Goal: Obtain resource: Download file/media

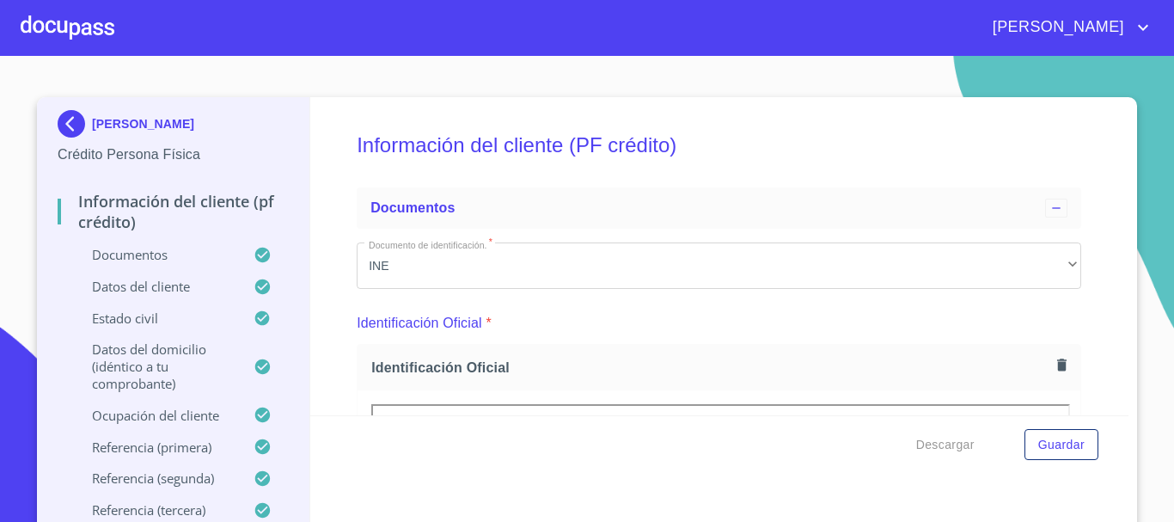
scroll to position [602, 0]
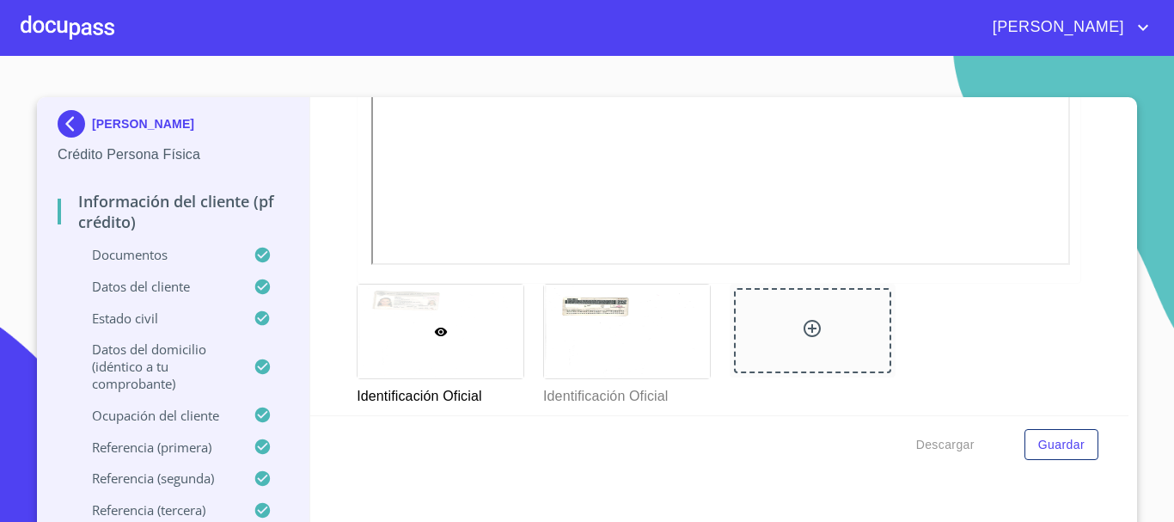
click at [98, 32] on div at bounding box center [68, 27] width 94 height 55
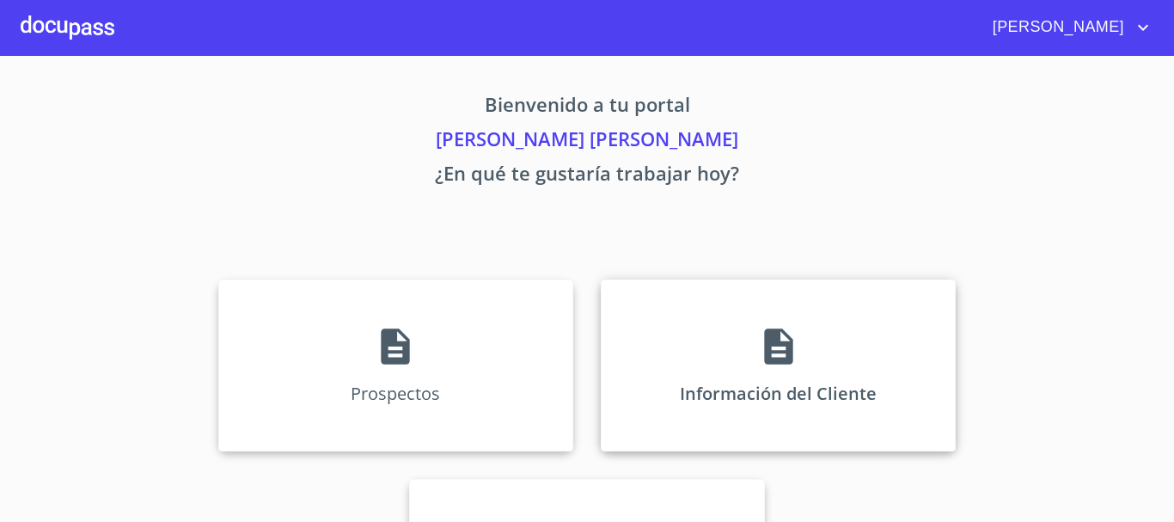
click at [680, 389] on div "Información del Cliente" at bounding box center [778, 365] width 355 height 172
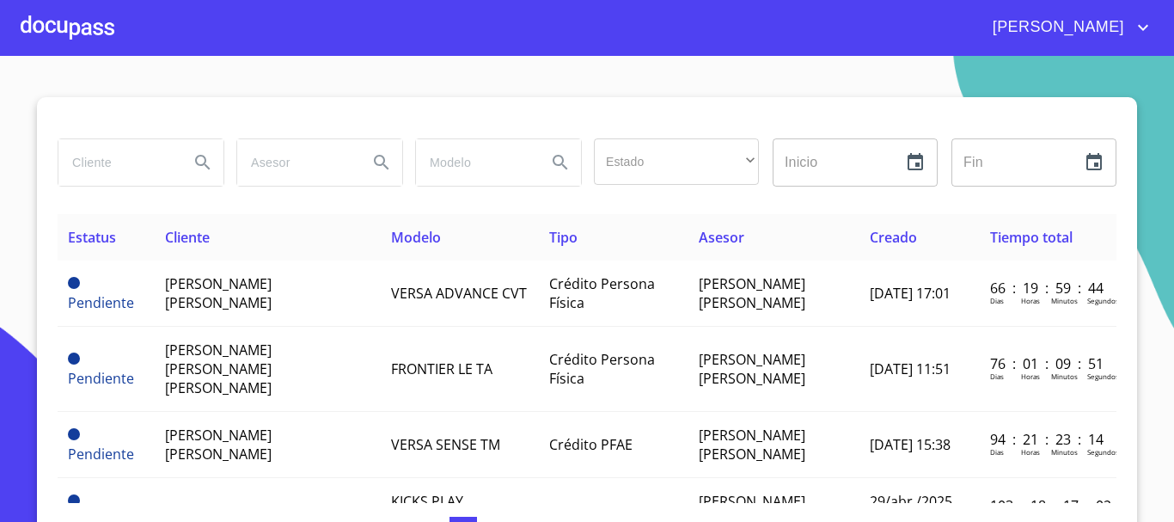
click at [82, 159] on input "search" at bounding box center [116, 162] width 117 height 46
type input "[PERSON_NAME] [PERSON_NAME]"
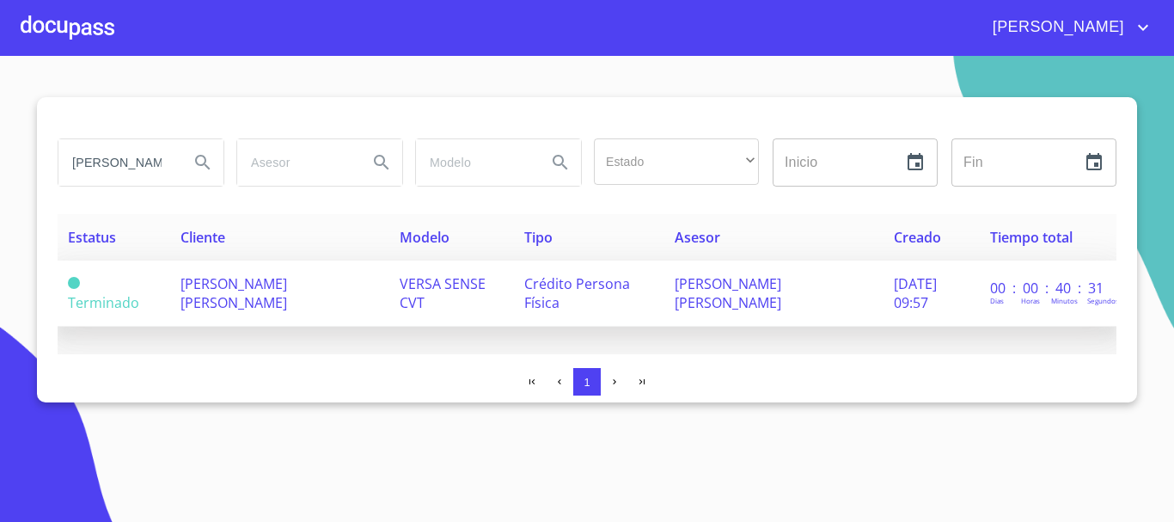
click at [550, 295] on td "Crédito Persona Física" at bounding box center [589, 293] width 150 height 66
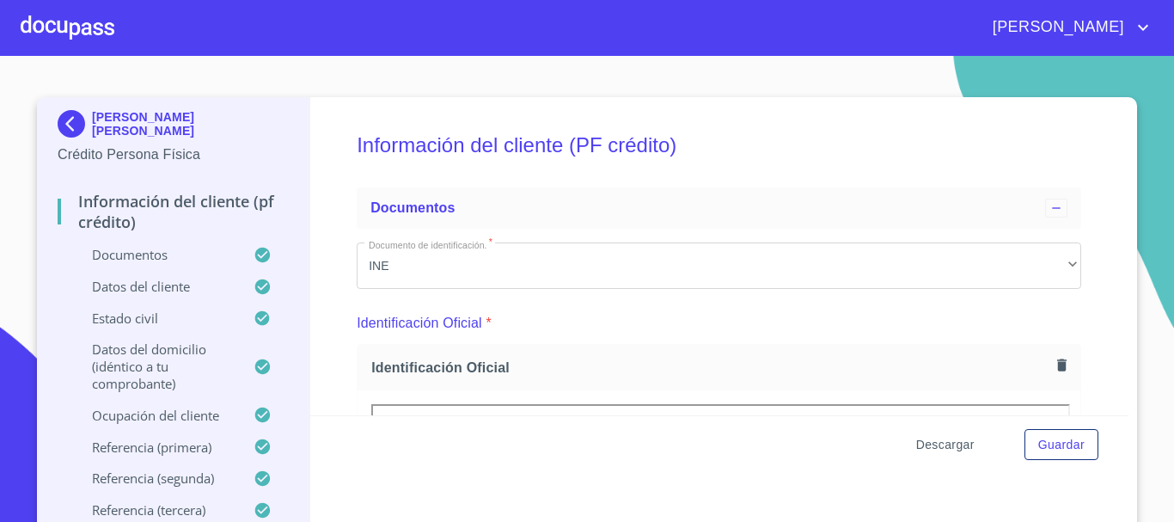
click at [945, 439] on span "Descargar" at bounding box center [945, 444] width 58 height 21
